Goal: Task Accomplishment & Management: Manage account settings

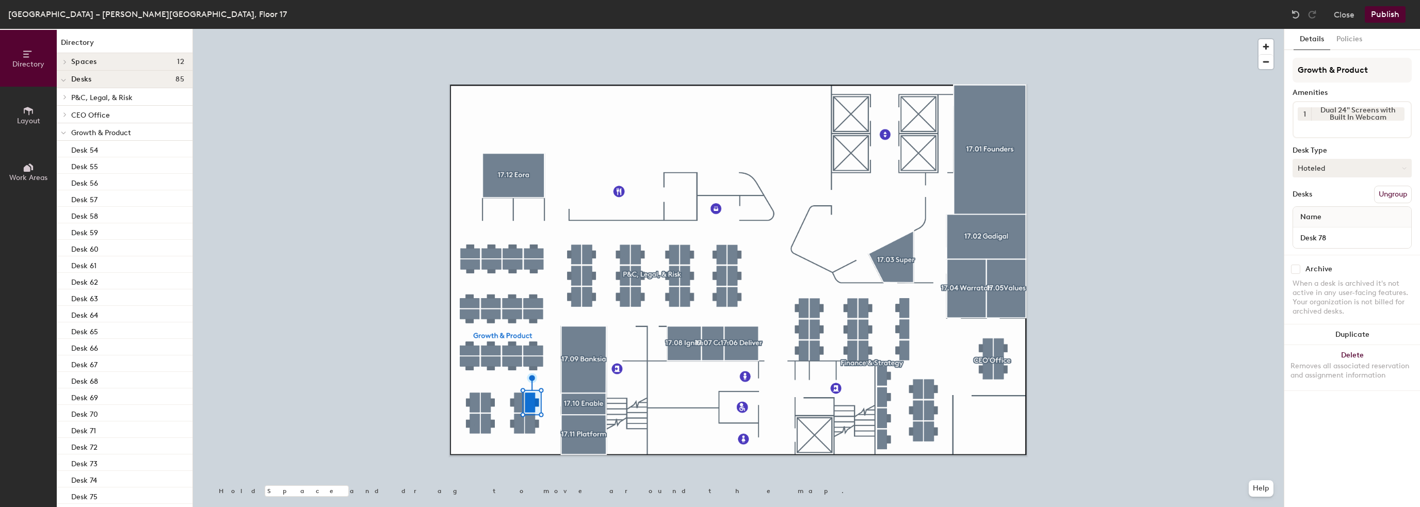
click at [1339, 160] on button "Hoteled" at bounding box center [1352, 168] width 119 height 19
click at [1323, 198] on div "Assigned" at bounding box center [1344, 199] width 103 height 15
click at [1330, 218] on div "Name" at bounding box center [1352, 217] width 118 height 21
click at [1344, 15] on button "Close" at bounding box center [1344, 14] width 21 height 17
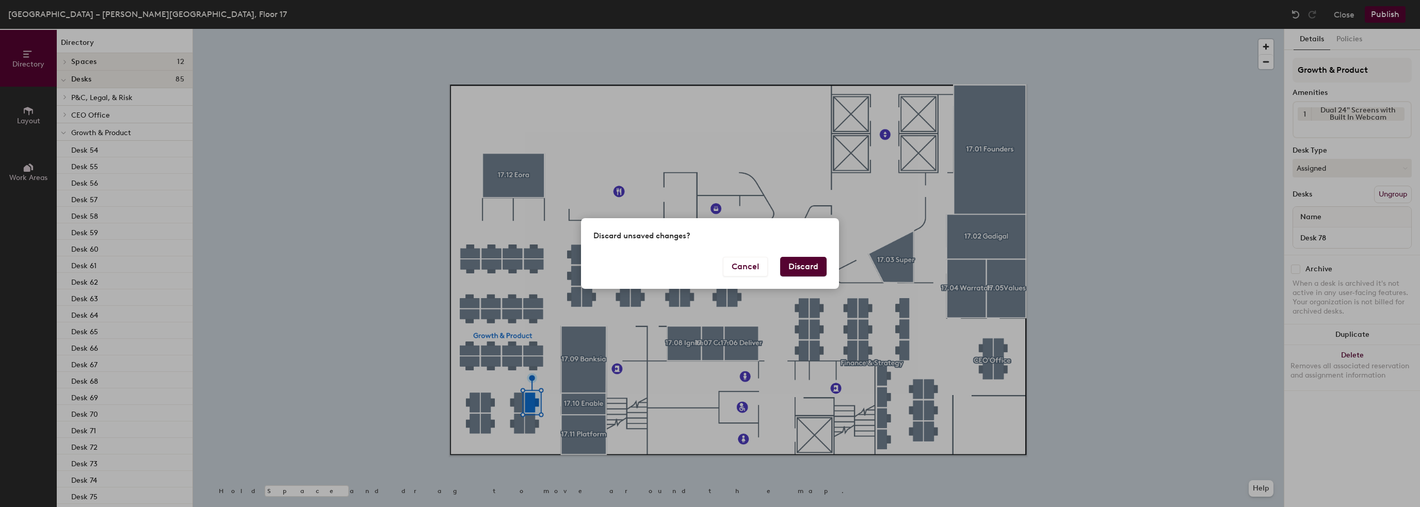
click at [803, 270] on button "Discard" at bounding box center [803, 267] width 46 height 20
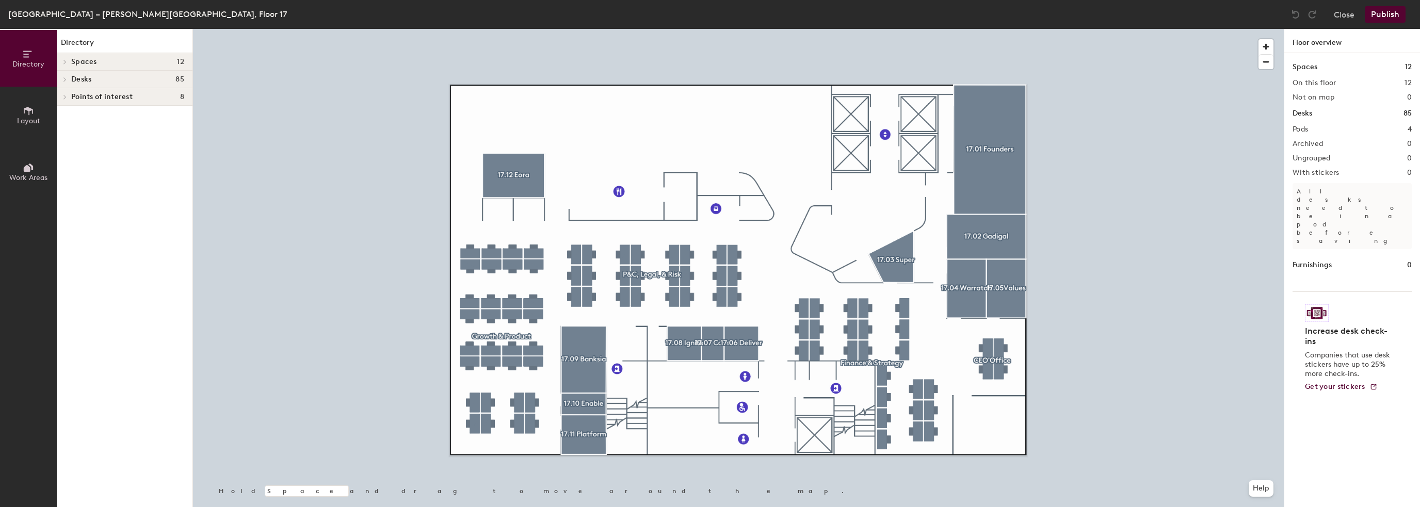
click at [67, 78] on icon at bounding box center [65, 79] width 4 height 5
click at [67, 133] on icon at bounding box center [65, 132] width 4 height 5
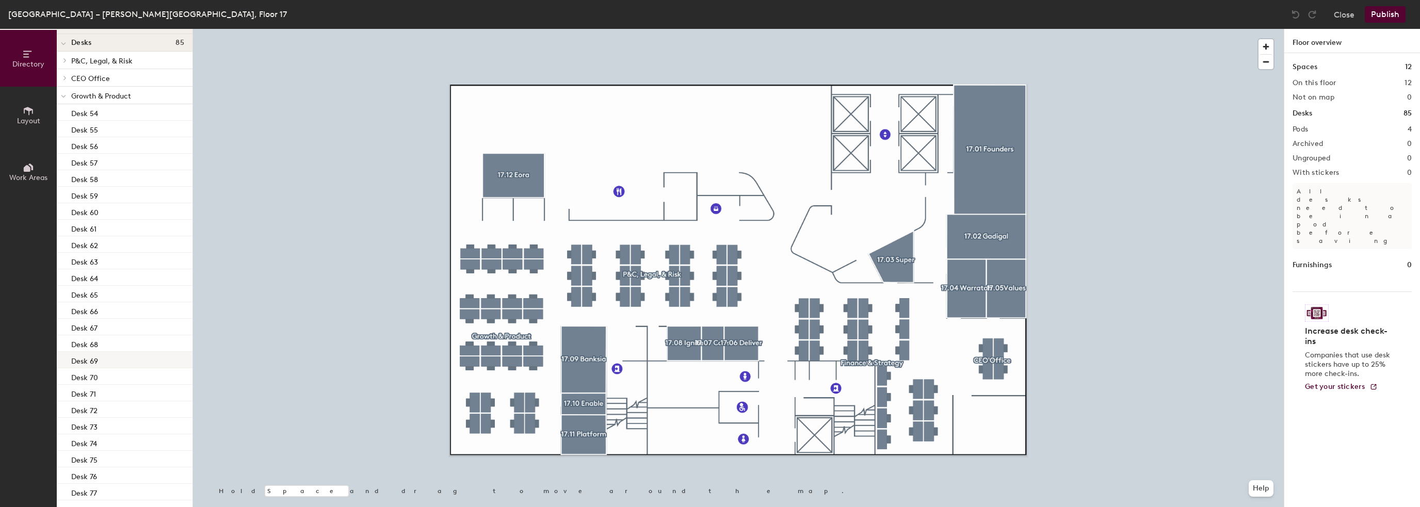
scroll to position [103, 0]
click at [92, 443] on p "Desk 78" at bounding box center [84, 442] width 26 height 12
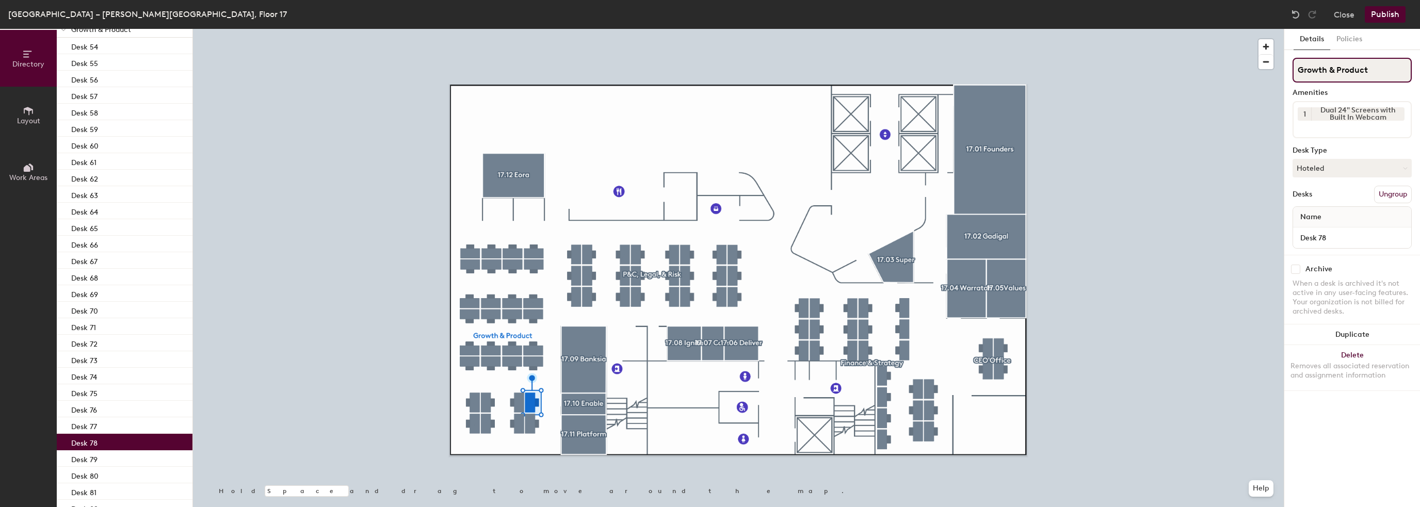
click at [1382, 66] on input "Growth & Product" at bounding box center [1352, 70] width 119 height 25
click at [1329, 169] on button "Hoteled" at bounding box center [1352, 168] width 119 height 19
click at [1317, 200] on div "Assigned" at bounding box center [1344, 199] width 103 height 15
click at [1318, 219] on span "Name" at bounding box center [1310, 217] width 31 height 19
click at [1350, 39] on button "Policies" at bounding box center [1349, 39] width 38 height 21
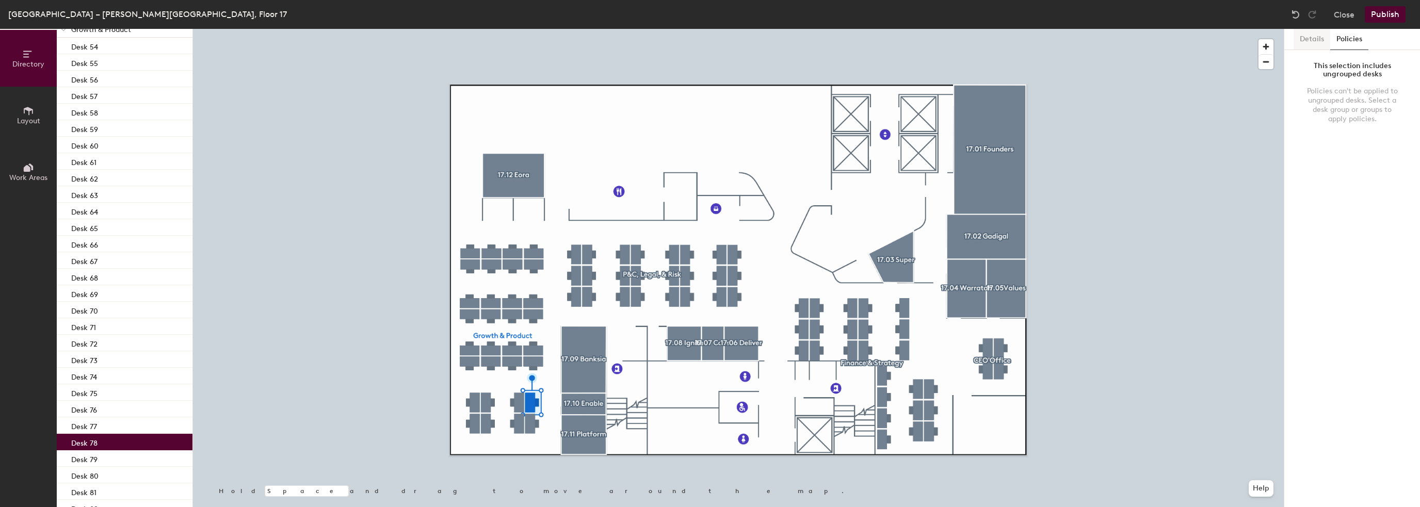
click at [1315, 40] on button "Details" at bounding box center [1312, 39] width 37 height 21
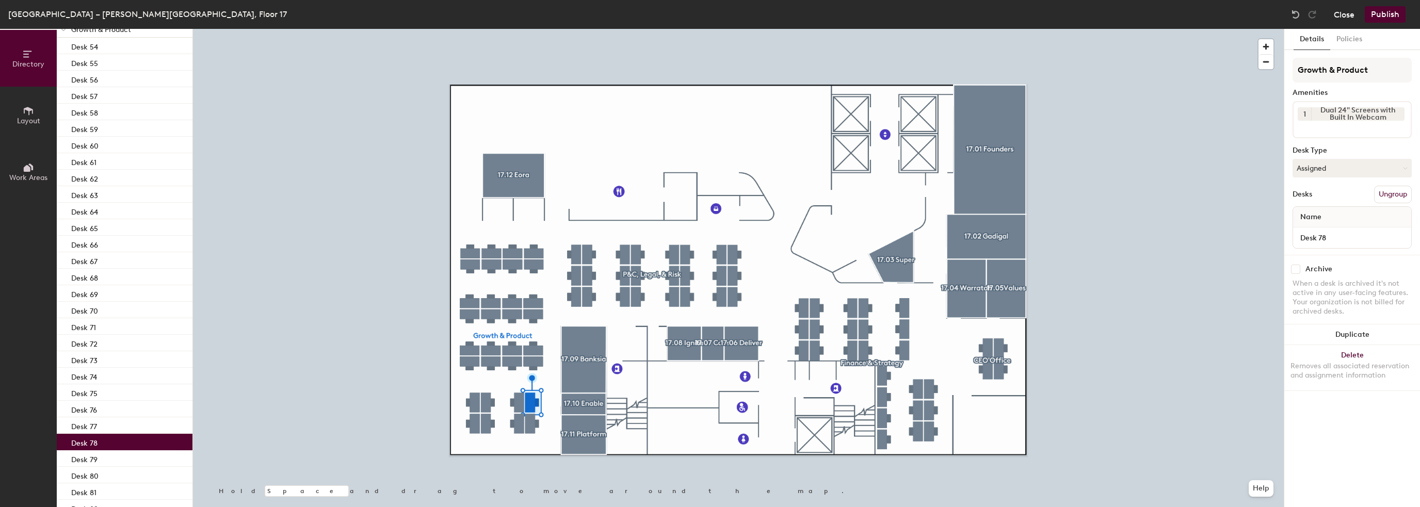
click at [1350, 11] on button "Close" at bounding box center [1344, 14] width 21 height 17
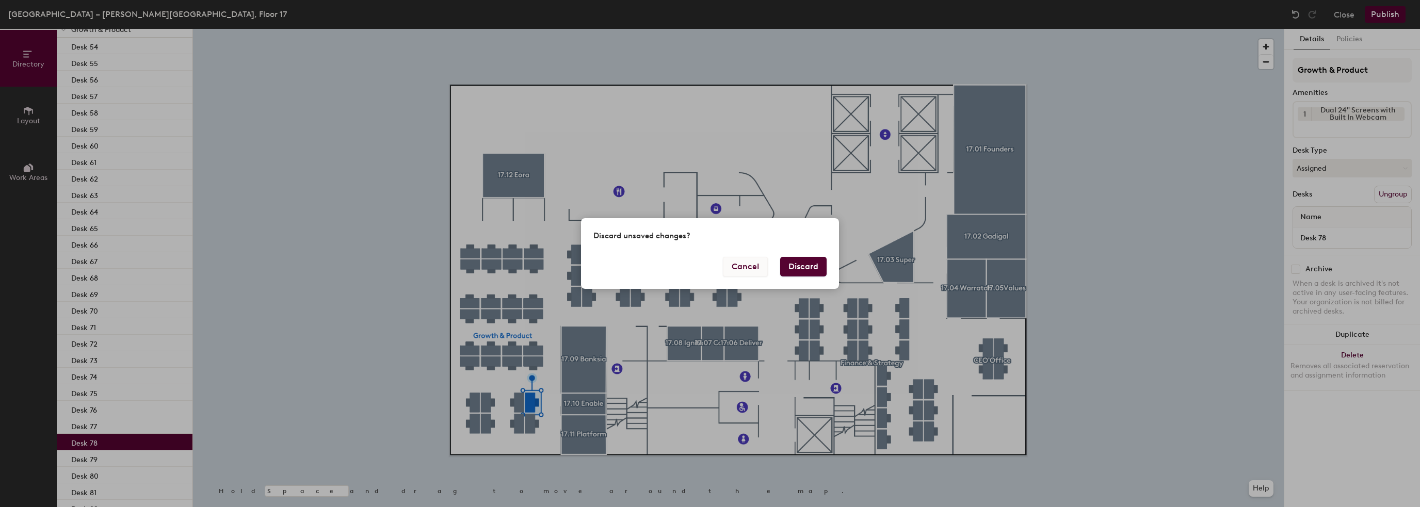
click at [749, 269] on button "Cancel" at bounding box center [745, 267] width 45 height 20
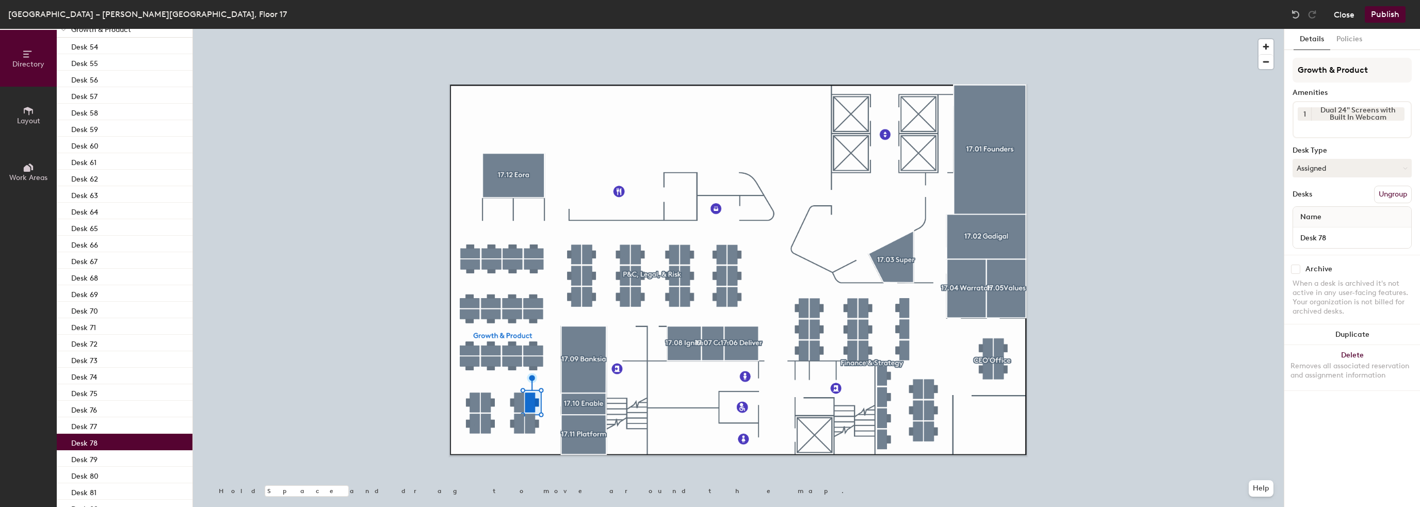
click at [1343, 14] on button "Close" at bounding box center [1344, 14] width 21 height 17
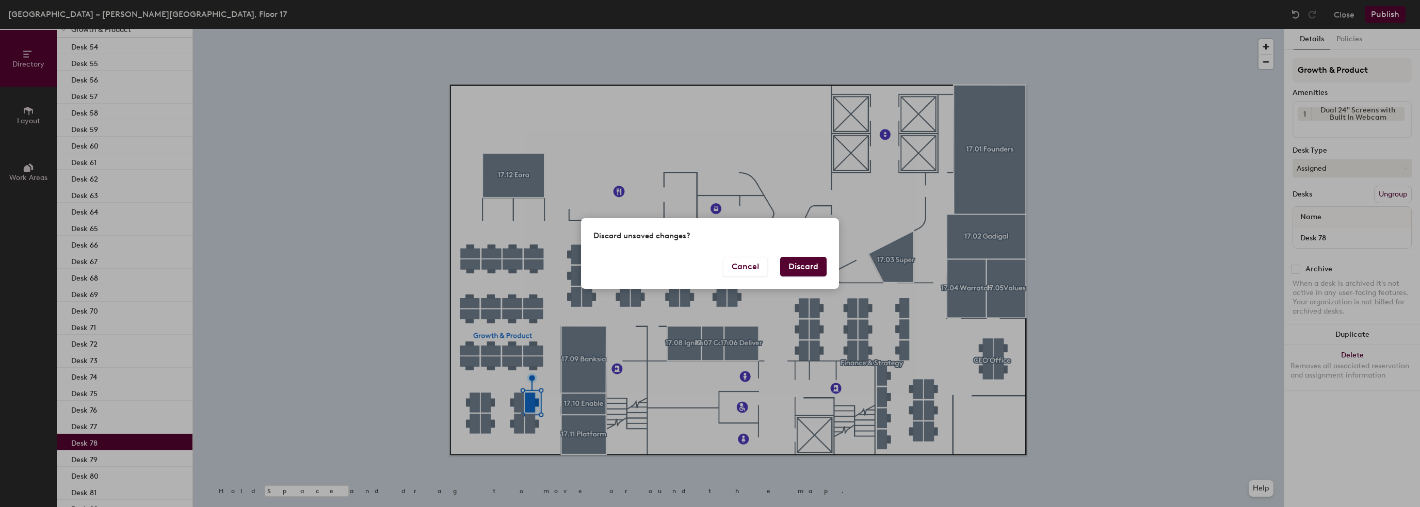
click at [795, 267] on button "Discard" at bounding box center [803, 267] width 46 height 20
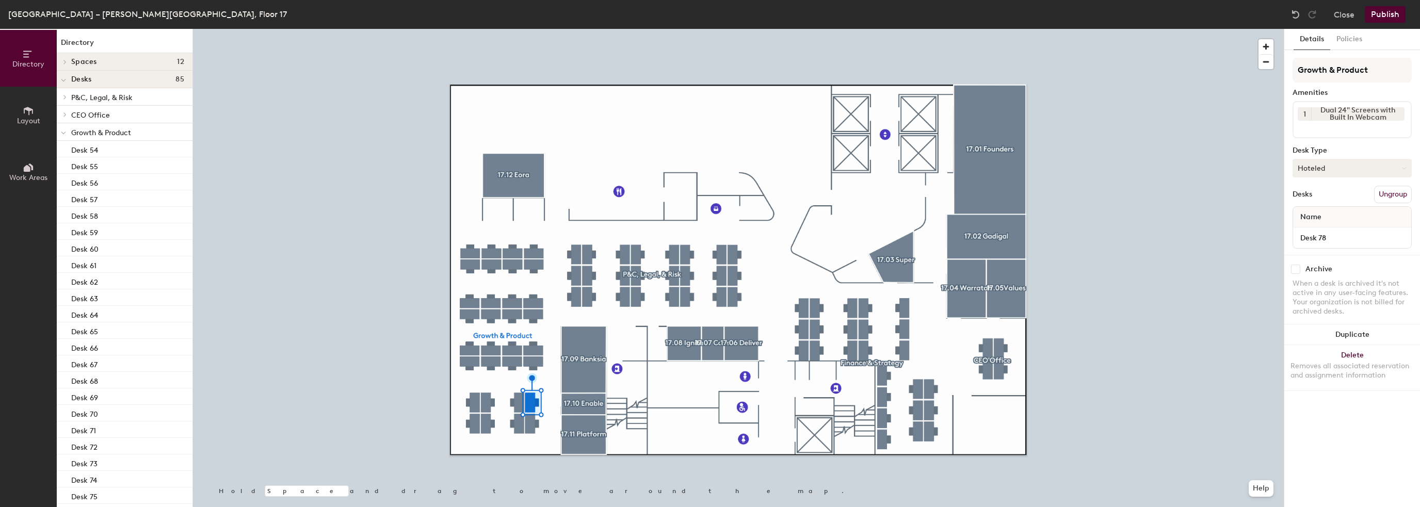
click at [1339, 164] on button "Hoteled" at bounding box center [1352, 168] width 119 height 19
click at [1338, 198] on div "Assigned" at bounding box center [1344, 199] width 103 height 15
click at [1323, 218] on span "Name" at bounding box center [1310, 217] width 31 height 19
click at [1302, 217] on span "Name" at bounding box center [1310, 217] width 31 height 19
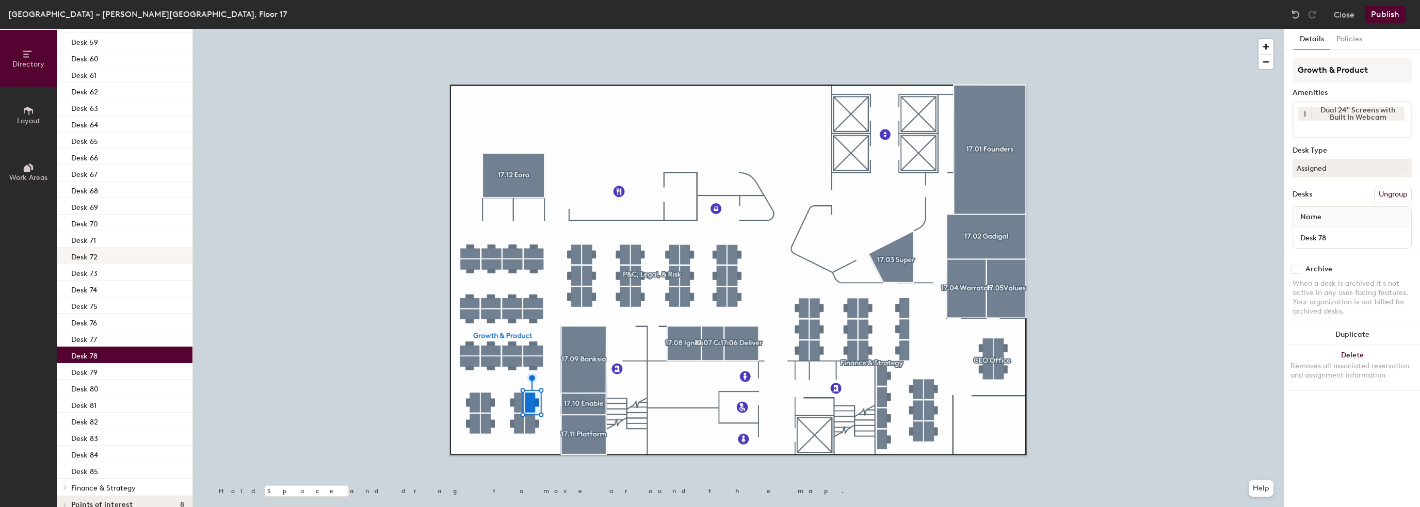
scroll to position [205, 0]
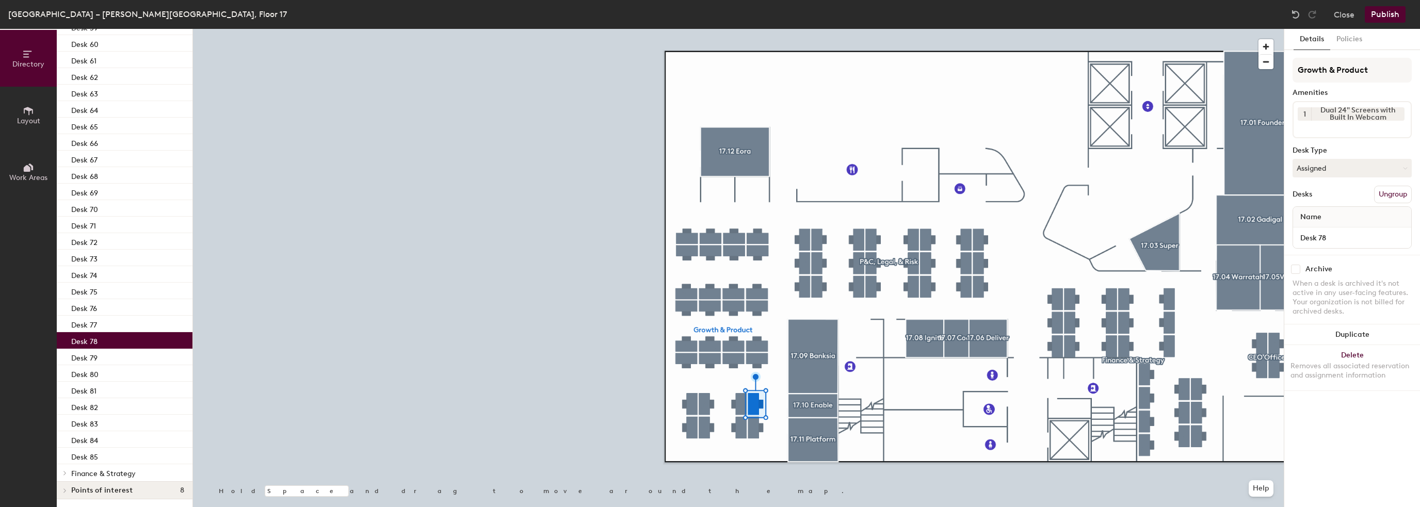
click at [1383, 13] on button "Publish" at bounding box center [1385, 14] width 41 height 17
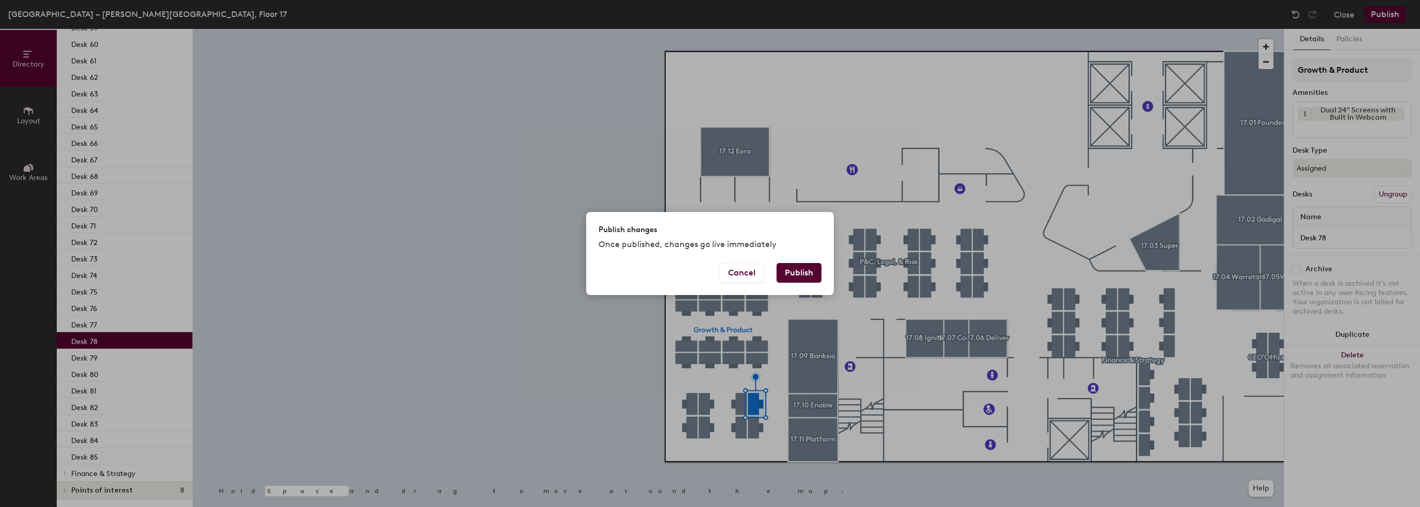
click at [801, 274] on button "Publish" at bounding box center [799, 273] width 45 height 20
